Goal: Find specific page/section: Find specific page/section

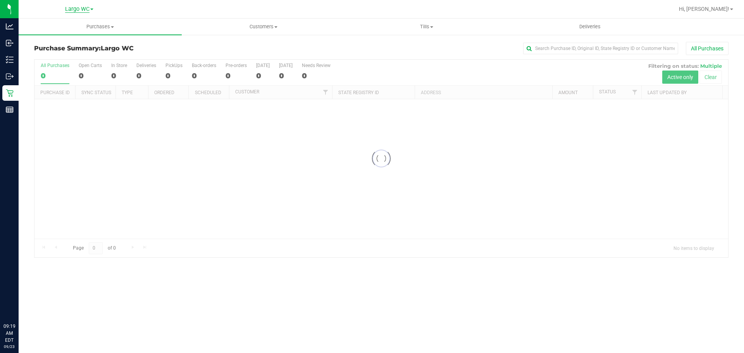
click at [78, 7] on span "Largo WC" at bounding box center [77, 9] width 24 height 7
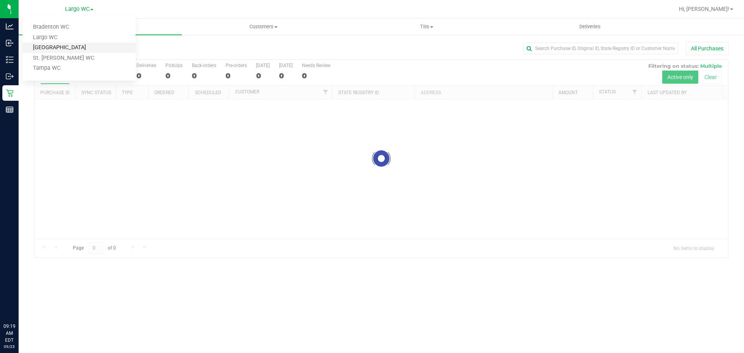
click at [71, 47] on link "[GEOGRAPHIC_DATA]" at bounding box center [78, 48] width 113 height 10
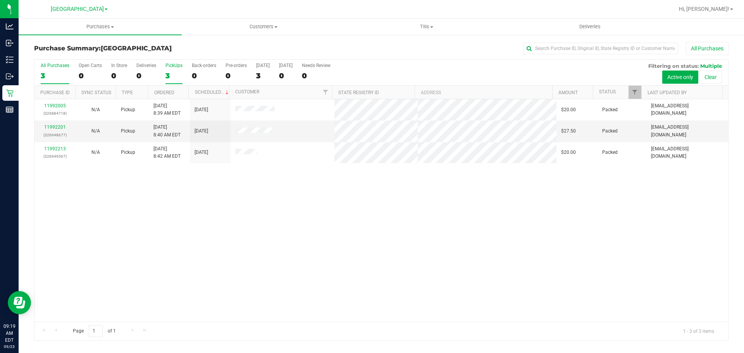
click at [175, 72] on div "3" at bounding box center [173, 75] width 17 height 9
click at [0, 0] on input "PickUps 3" at bounding box center [0, 0] width 0 height 0
click at [266, 43] on div "All Purchases" at bounding box center [496, 48] width 463 height 13
